Goal: Task Accomplishment & Management: Manage account settings

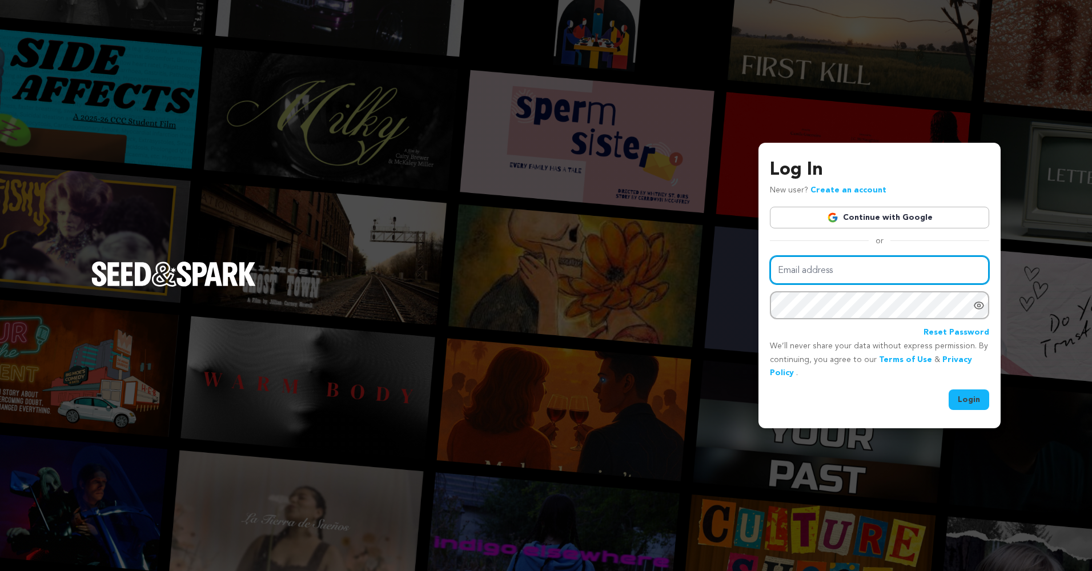
type input "autumndollar22@yahoo.com"
click at [963, 389] on div "Email address autumndollar22@yahoo.com Password Reset Password We’ll never shar…" at bounding box center [879, 333] width 219 height 155
click at [964, 396] on button "Login" at bounding box center [969, 400] width 41 height 21
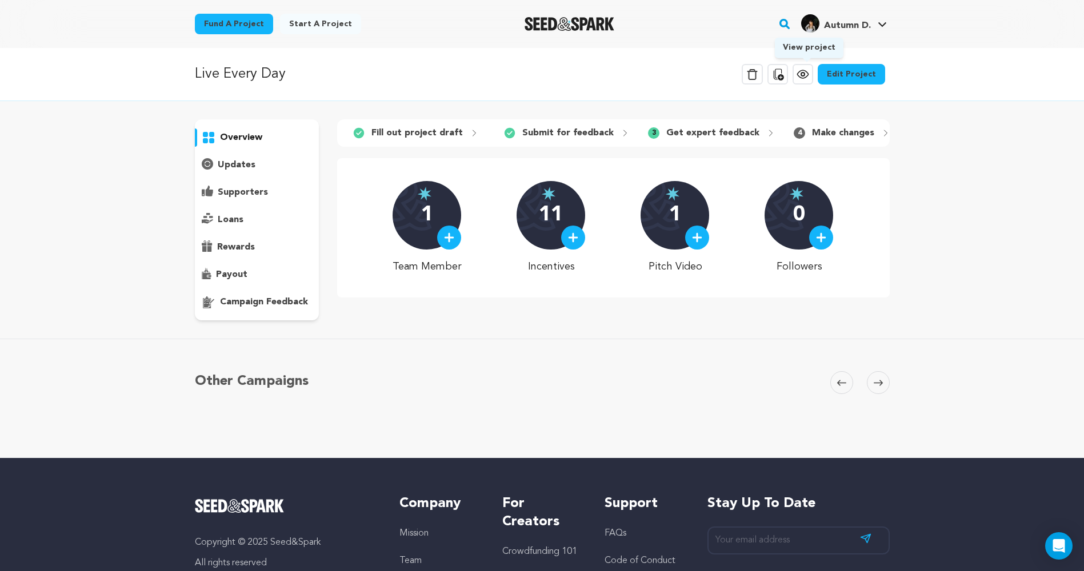
click at [810, 73] on icon at bounding box center [803, 74] width 14 height 14
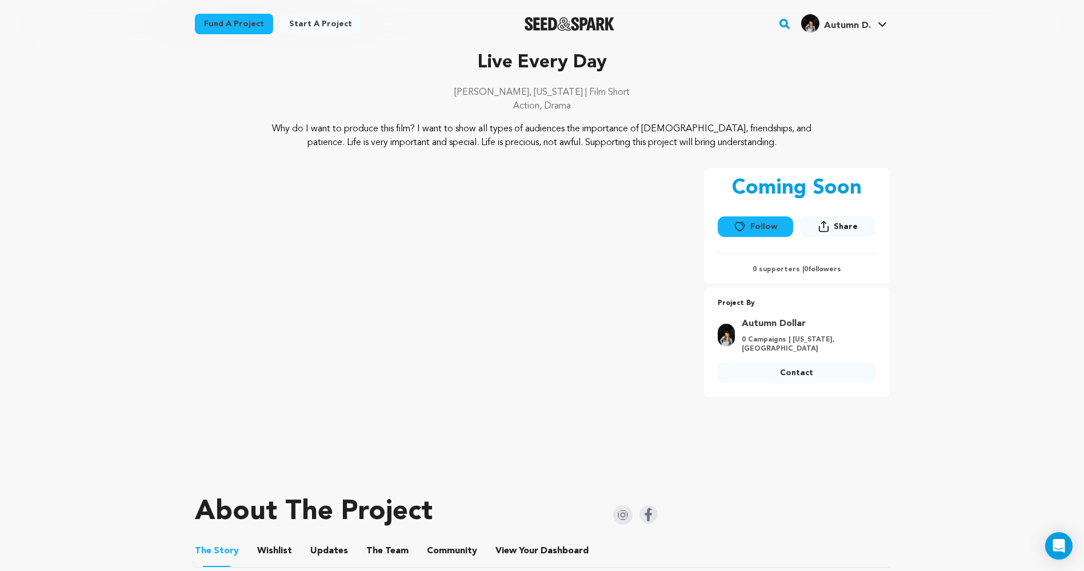
scroll to position [57, 0]
